Goal: Information Seeking & Learning: Learn about a topic

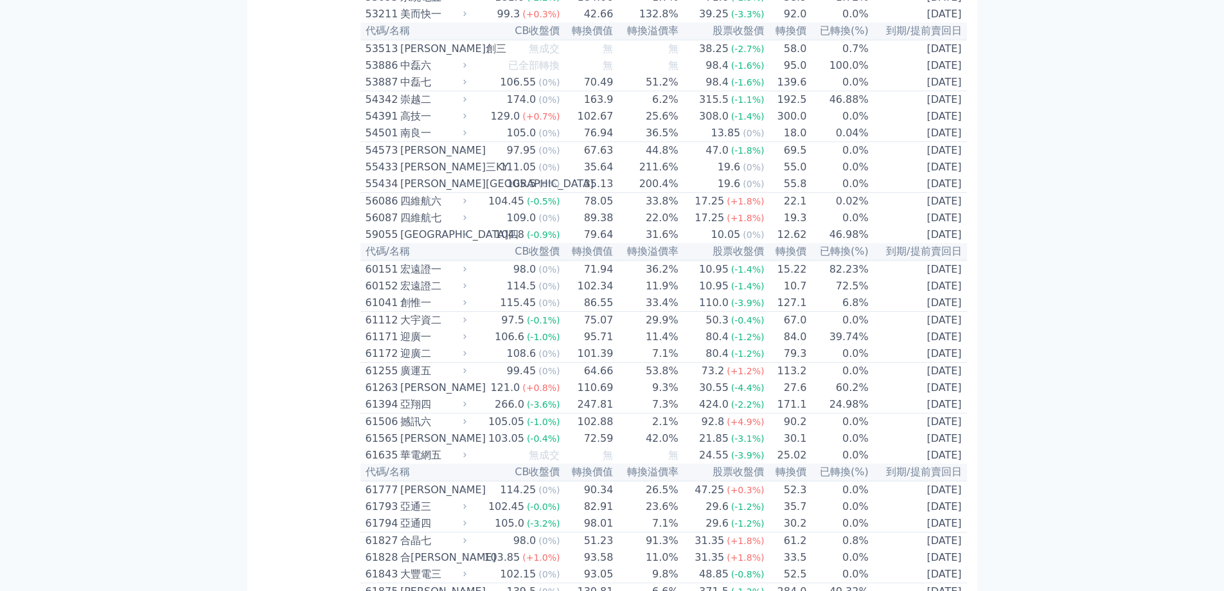
scroll to position [4274, 0]
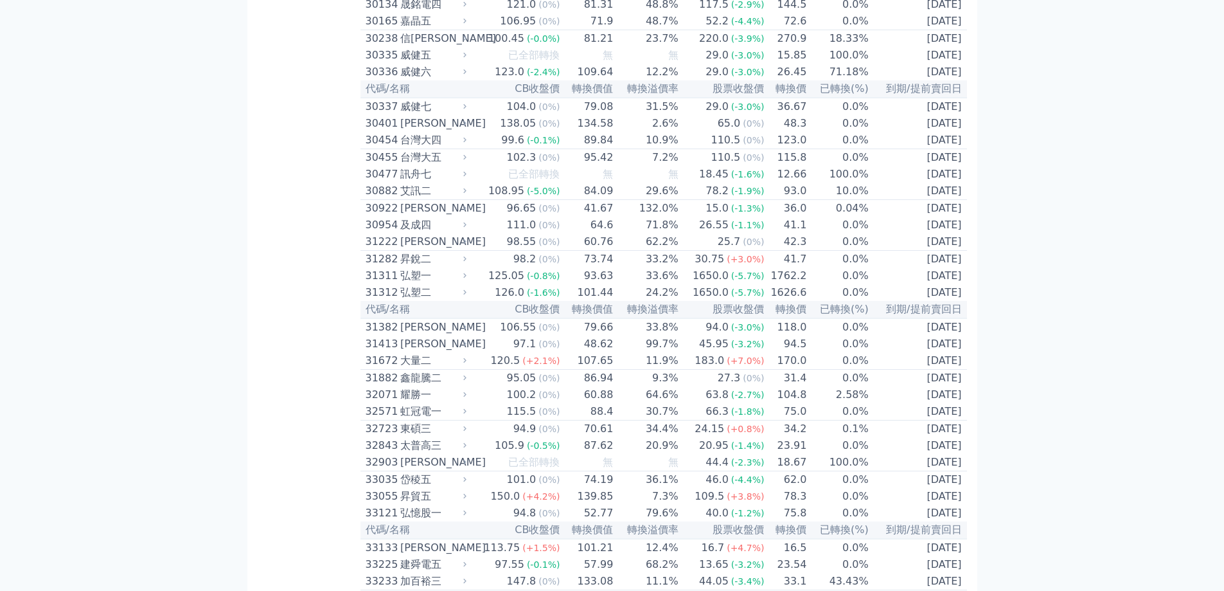
scroll to position [1809, 0]
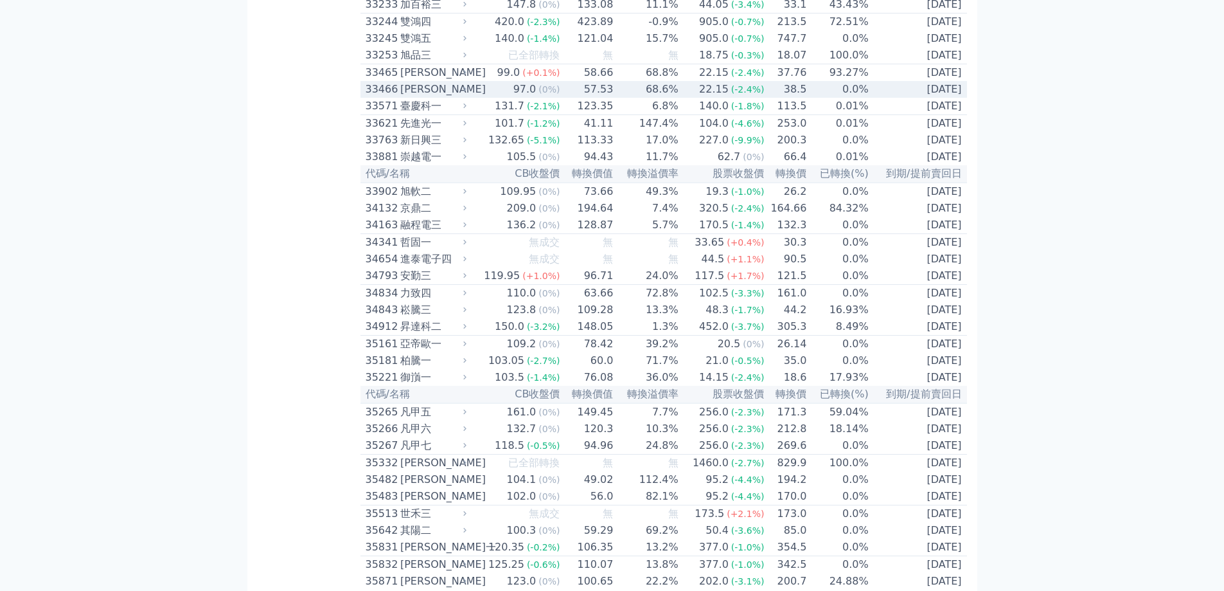
scroll to position [2645, 0]
